Goal: Transaction & Acquisition: Purchase product/service

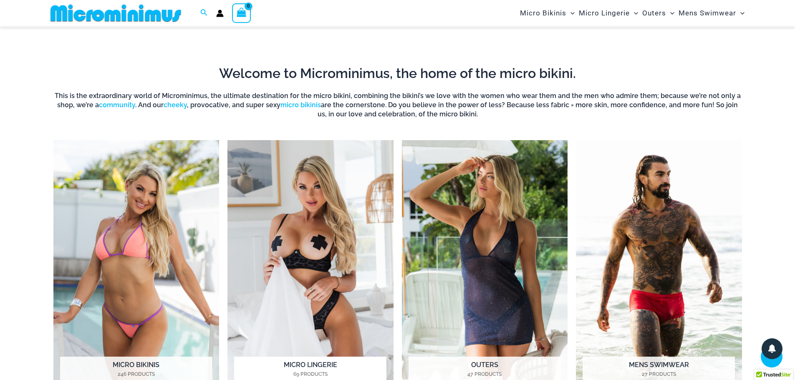
scroll to position [410, 0]
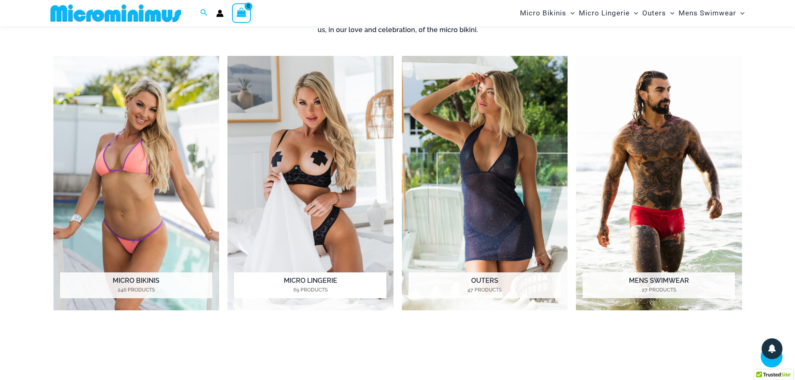
click at [312, 160] on img "Visit product category Micro Lingerie" at bounding box center [310, 183] width 166 height 255
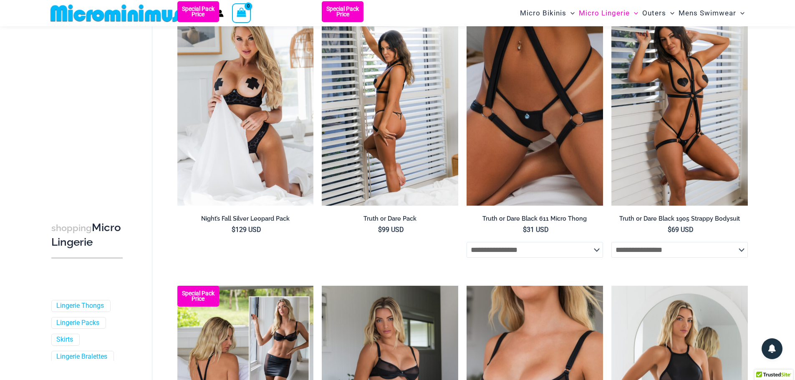
scroll to position [118, 0]
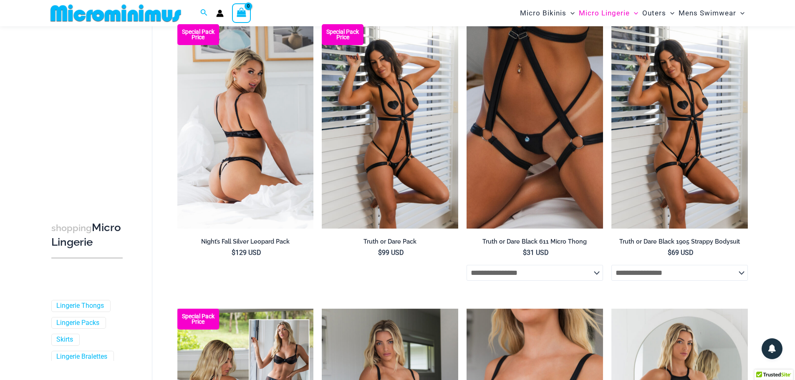
click at [226, 133] on img at bounding box center [245, 126] width 136 height 204
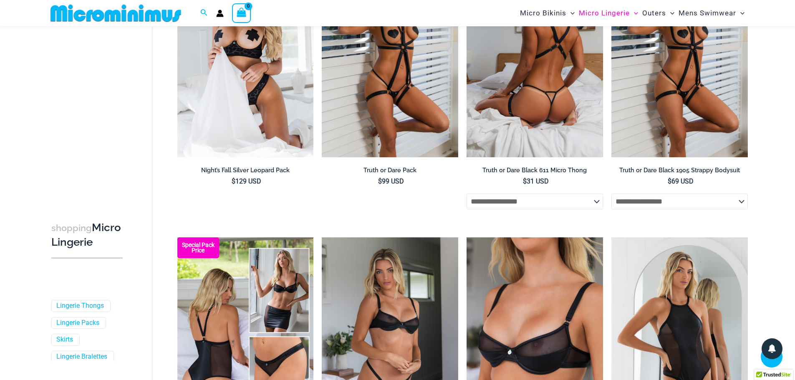
scroll to position [244, 0]
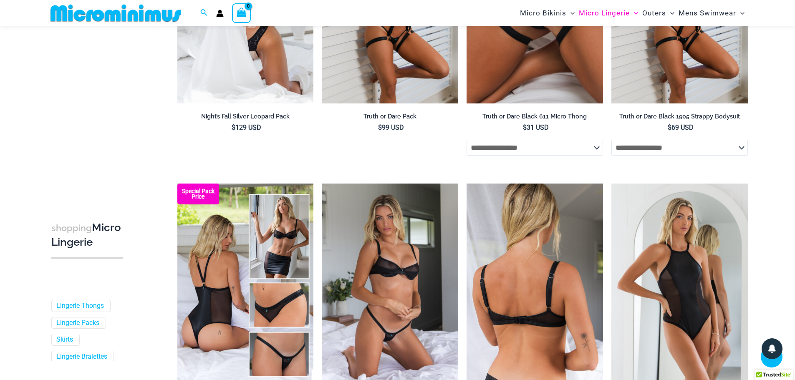
click at [568, 242] on img at bounding box center [534, 286] width 136 height 204
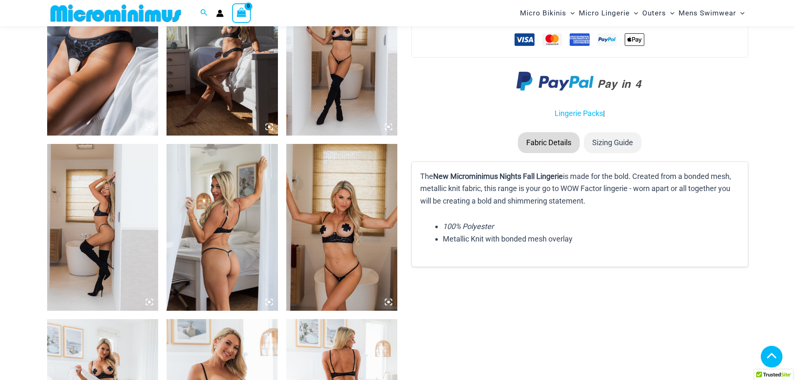
scroll to position [1081, 0]
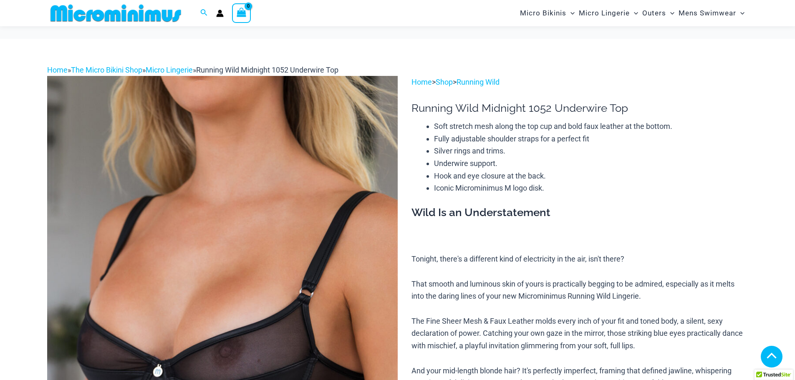
scroll to position [499, 0]
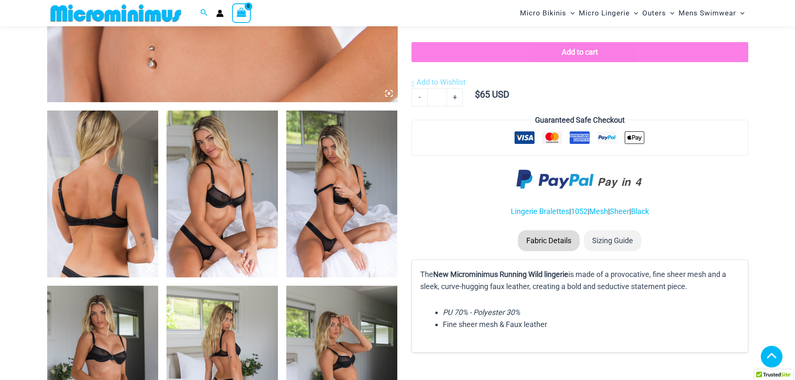
click at [212, 196] on img at bounding box center [221, 194] width 111 height 167
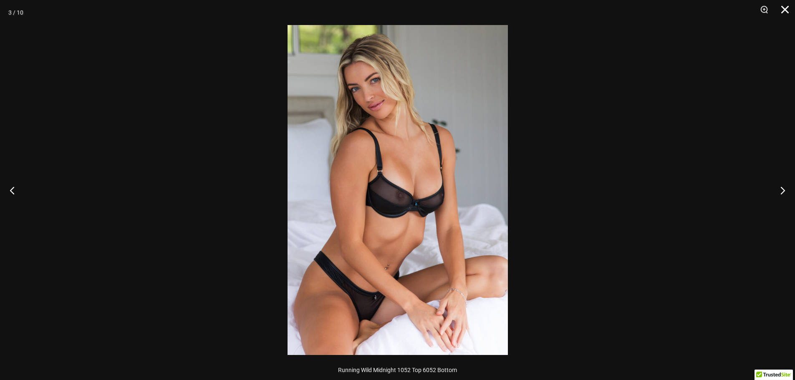
click at [783, 6] on button "Close" at bounding box center [781, 12] width 21 height 25
